Goal: Task Accomplishment & Management: Manage account settings

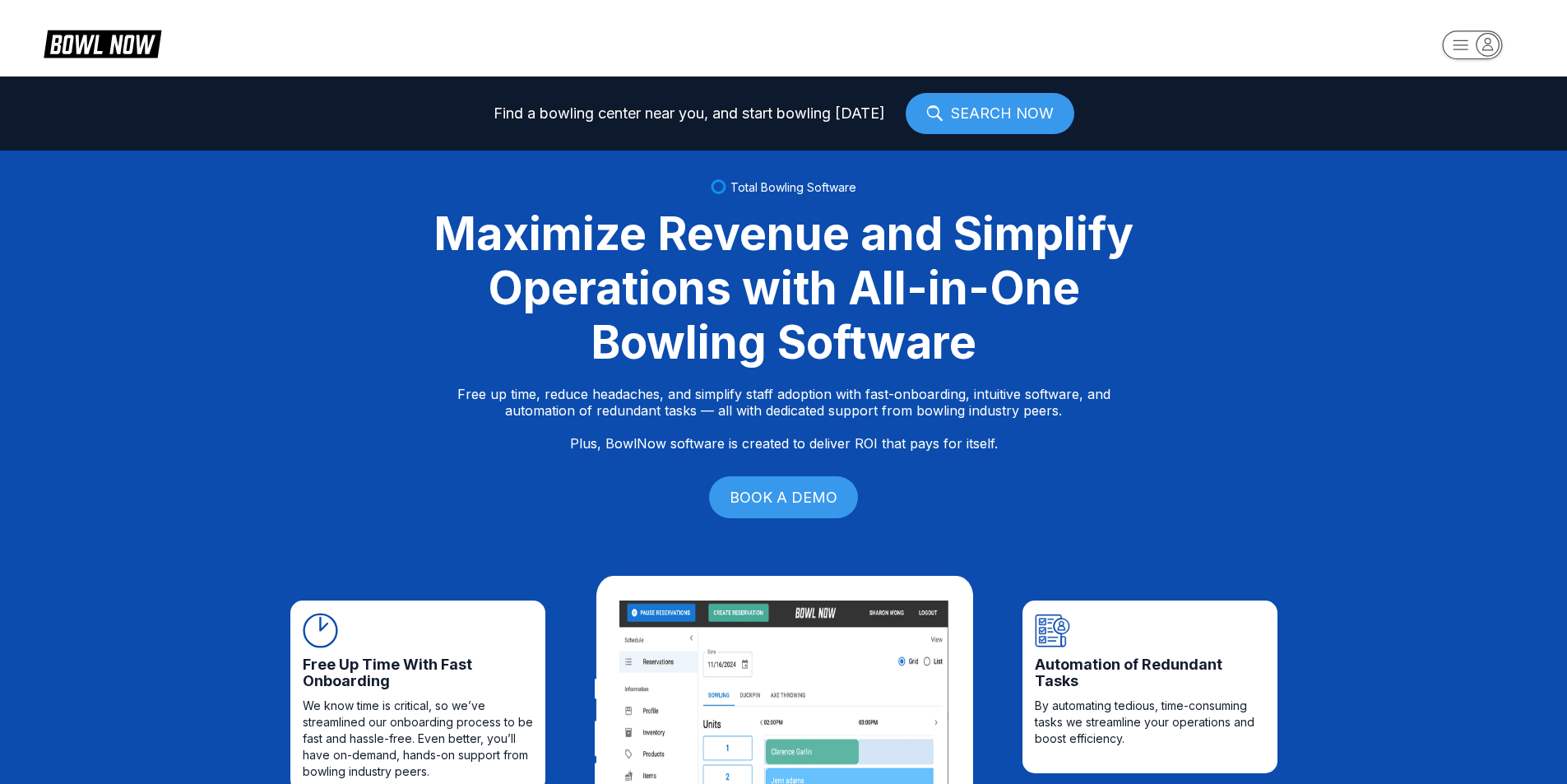
click at [1491, 42] on icon "button" at bounding box center [1488, 44] width 10 height 12
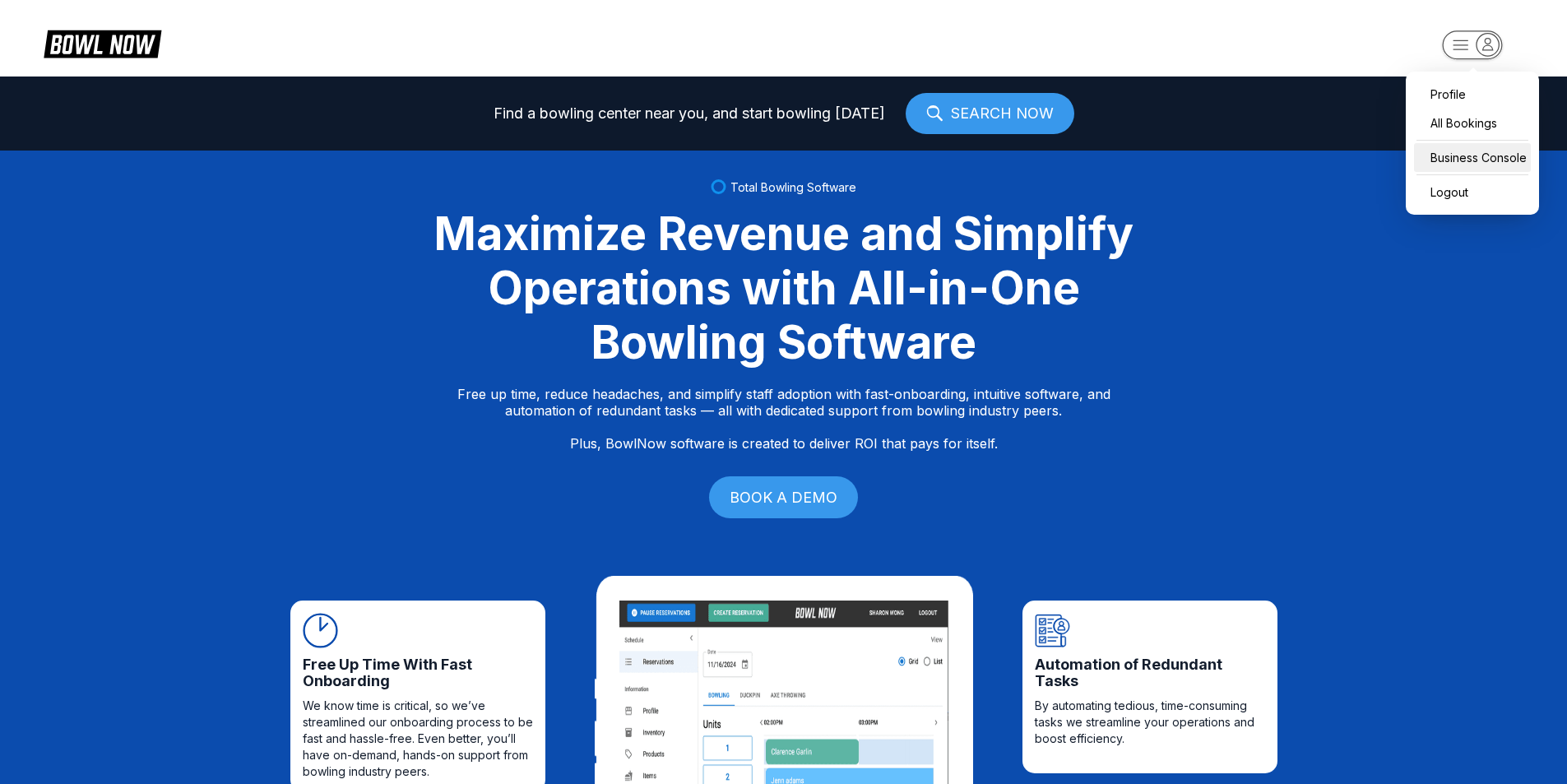
click at [1489, 153] on div "Business Console" at bounding box center [1472, 157] width 117 height 29
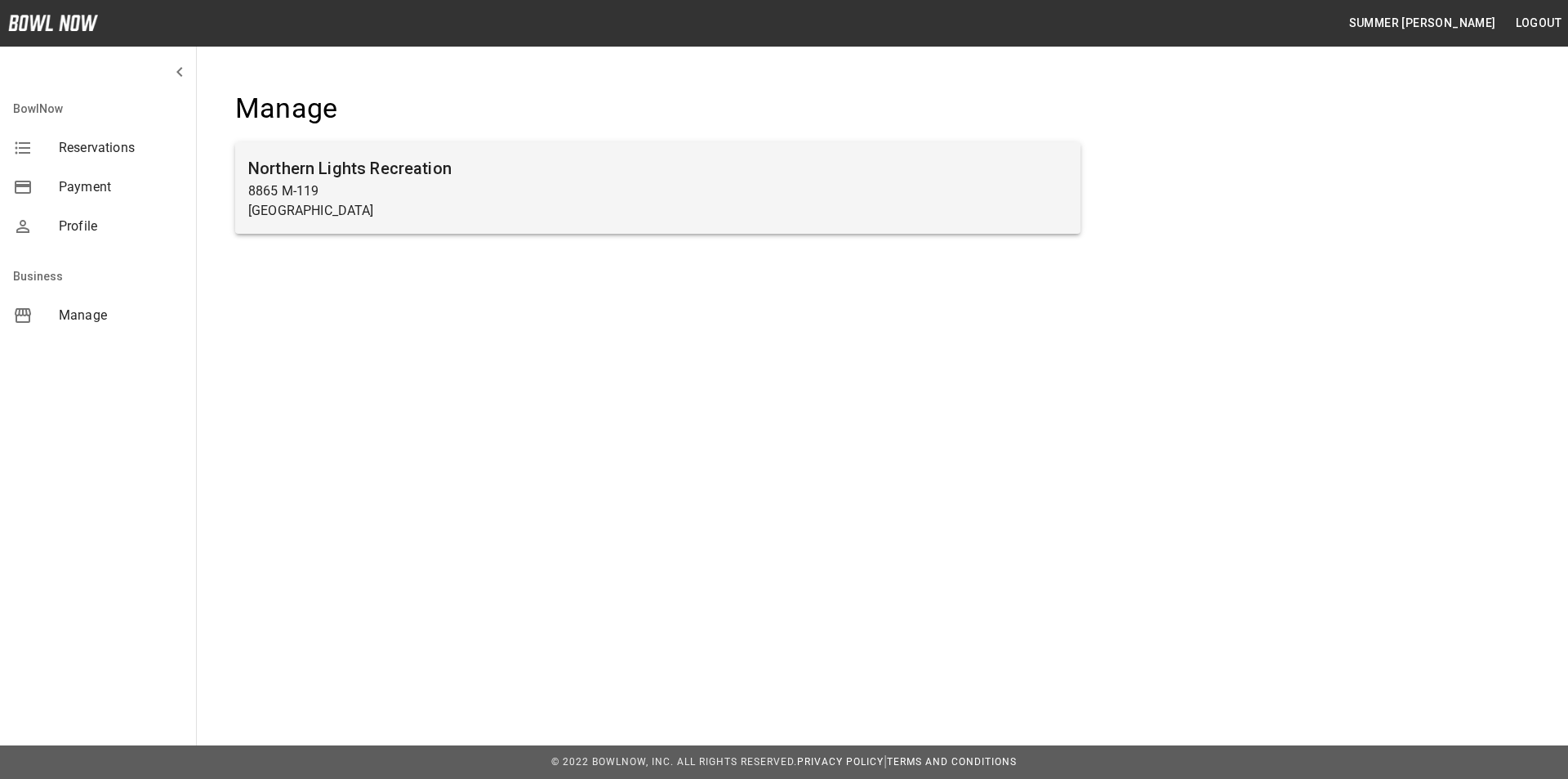
click at [275, 182] on p "8865 M-119" at bounding box center [658, 191] width 819 height 19
